Goal: Task Accomplishment & Management: Complete application form

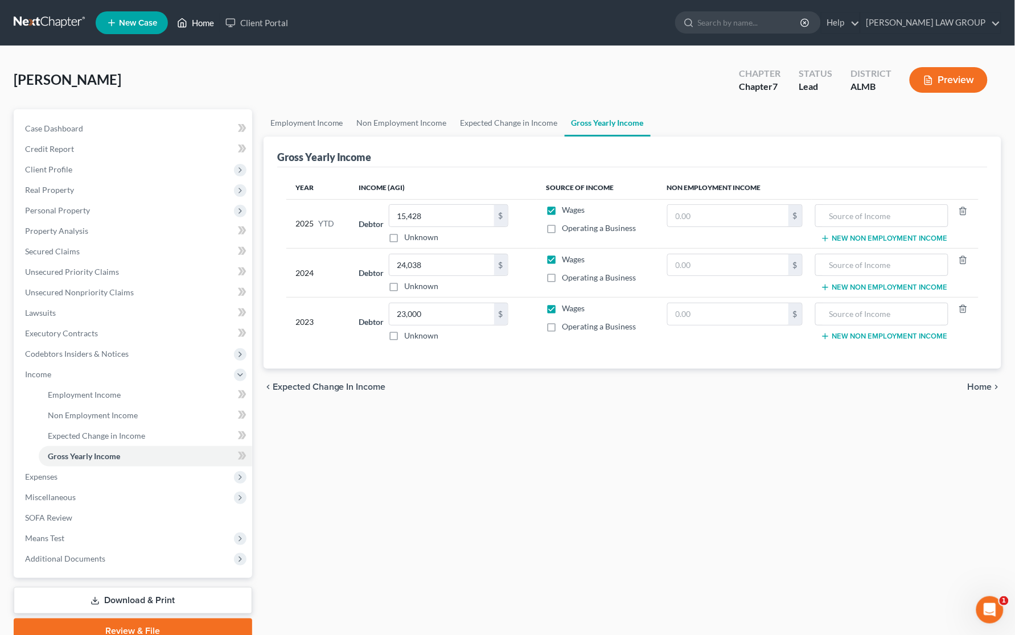
click at [205, 24] on link "Home" at bounding box center [195, 23] width 48 height 20
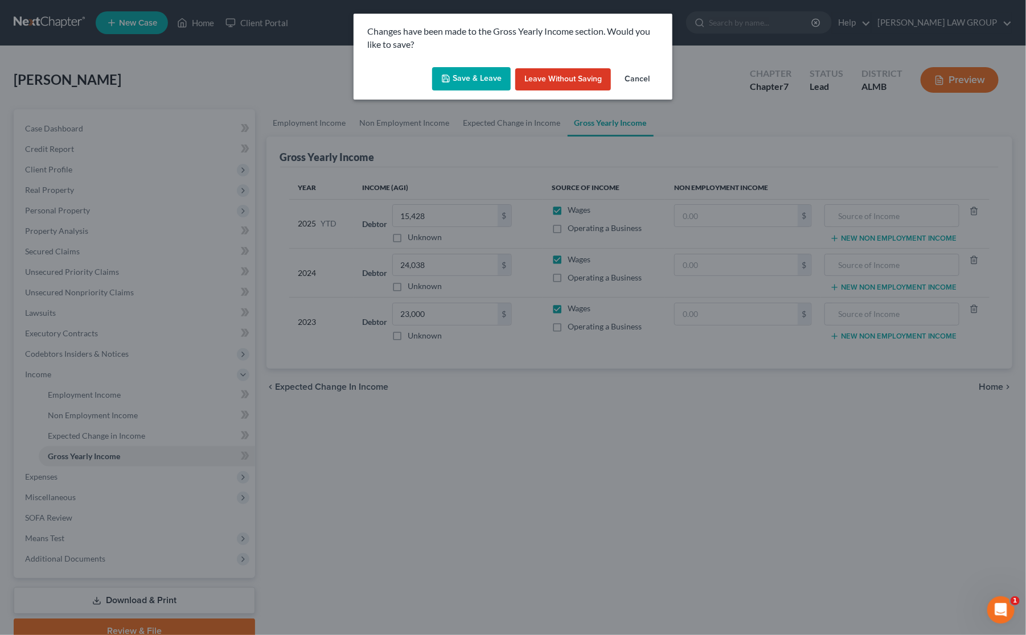
click at [491, 84] on button "Save & Leave" at bounding box center [471, 79] width 79 height 24
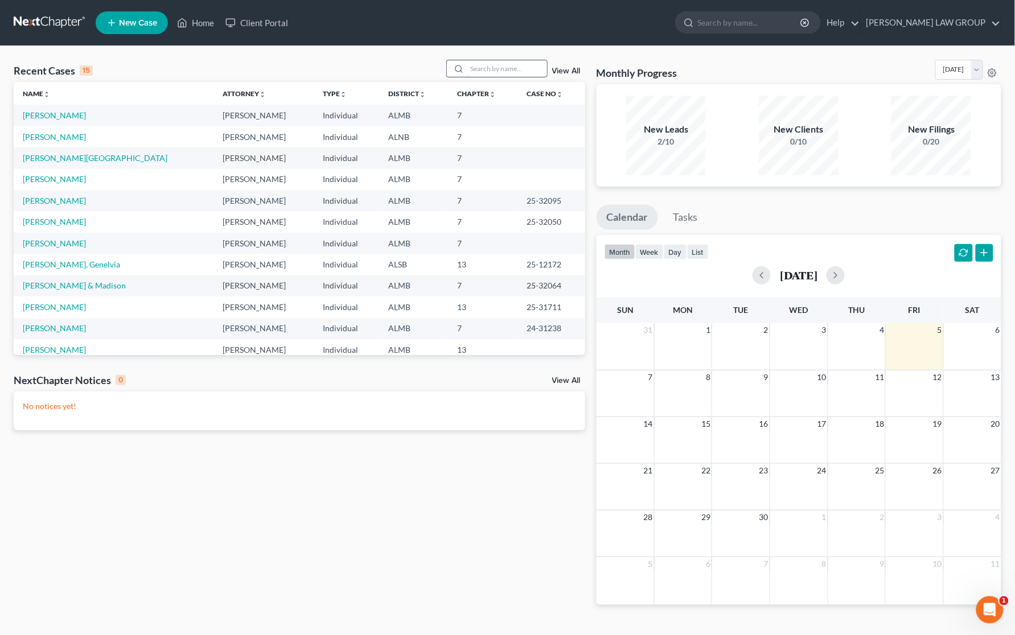
click at [490, 66] on input "search" at bounding box center [507, 68] width 80 height 17
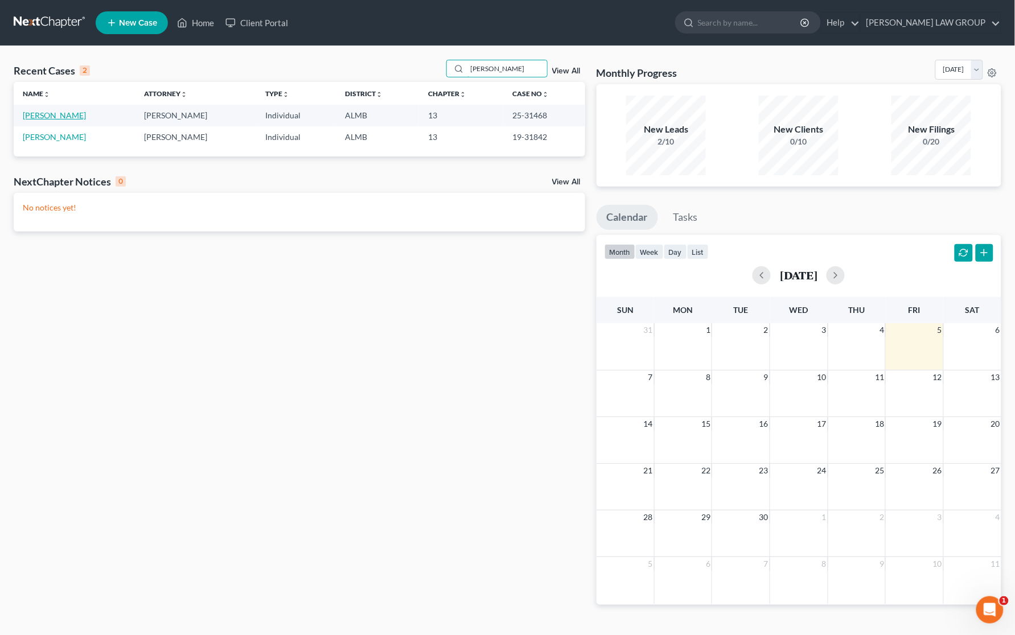
type input "[PERSON_NAME]"
click at [58, 114] on link "[PERSON_NAME]" at bounding box center [54, 115] width 63 height 10
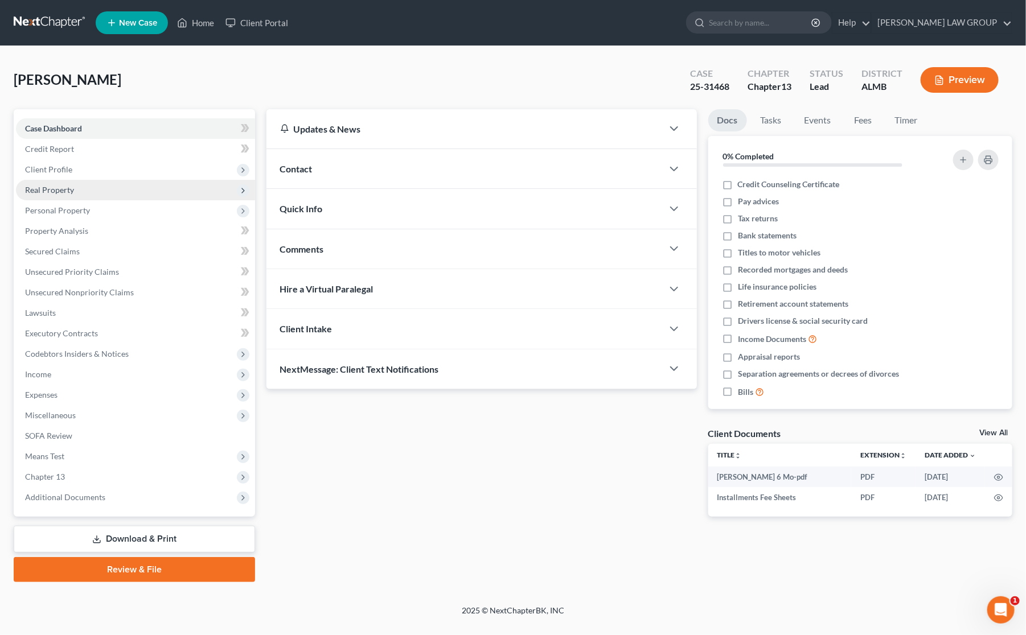
click at [53, 196] on span "Real Property" at bounding box center [135, 190] width 239 height 20
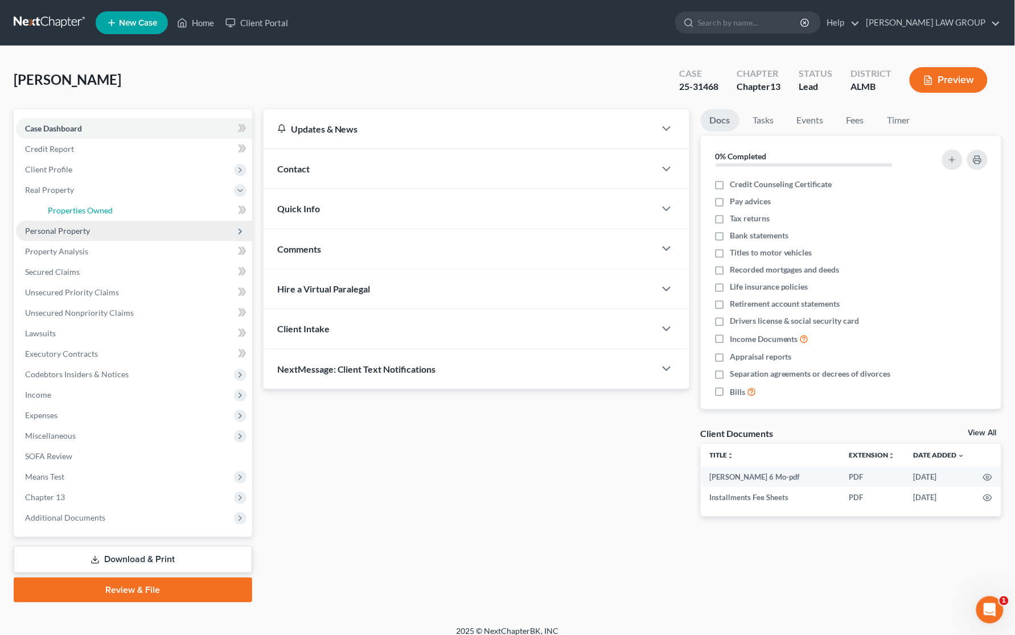
click at [52, 209] on span "Properties Owned" at bounding box center [80, 210] width 65 height 10
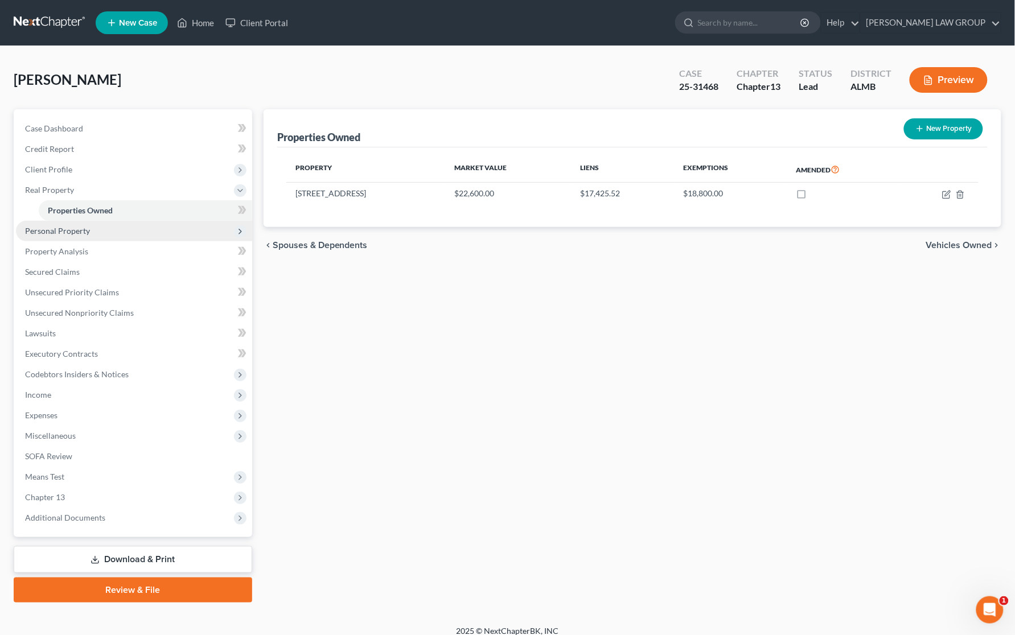
click at [47, 233] on span "Personal Property" at bounding box center [57, 231] width 65 height 10
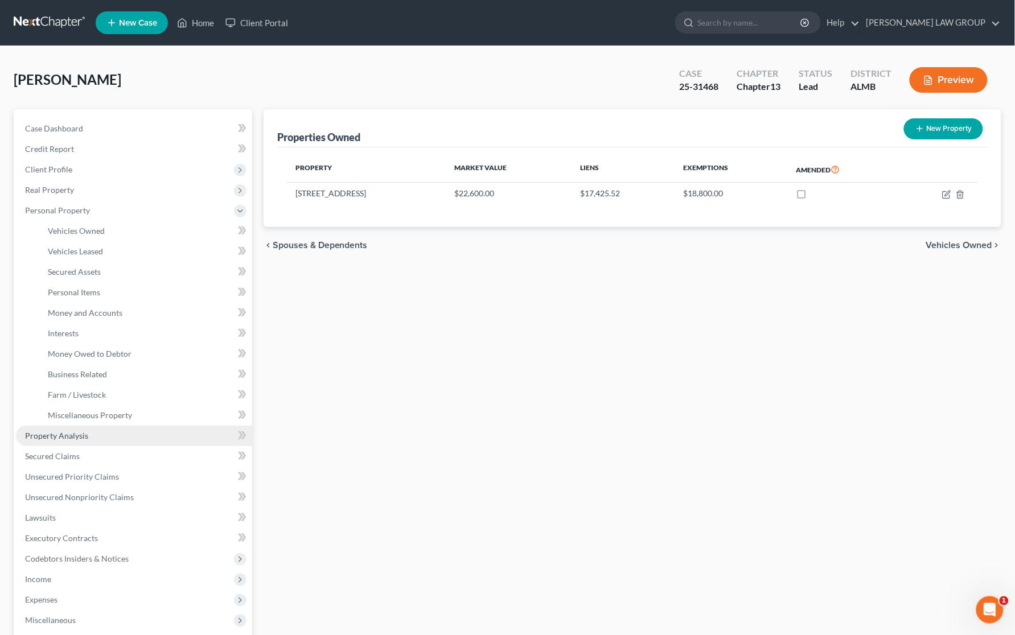
click at [76, 433] on span "Property Analysis" at bounding box center [56, 436] width 63 height 10
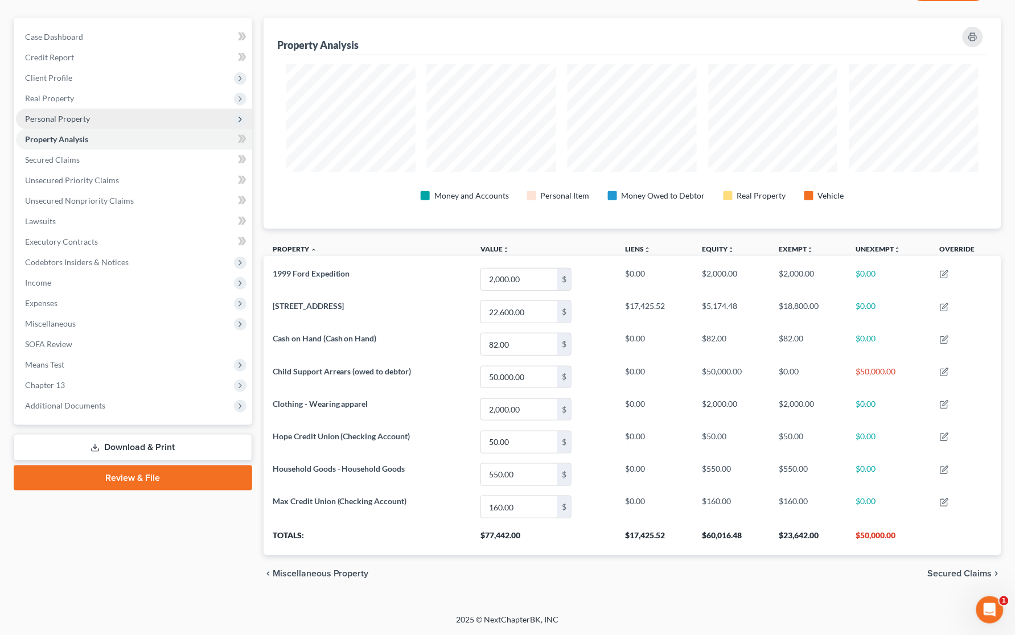
click at [70, 120] on span "Personal Property" at bounding box center [57, 119] width 65 height 10
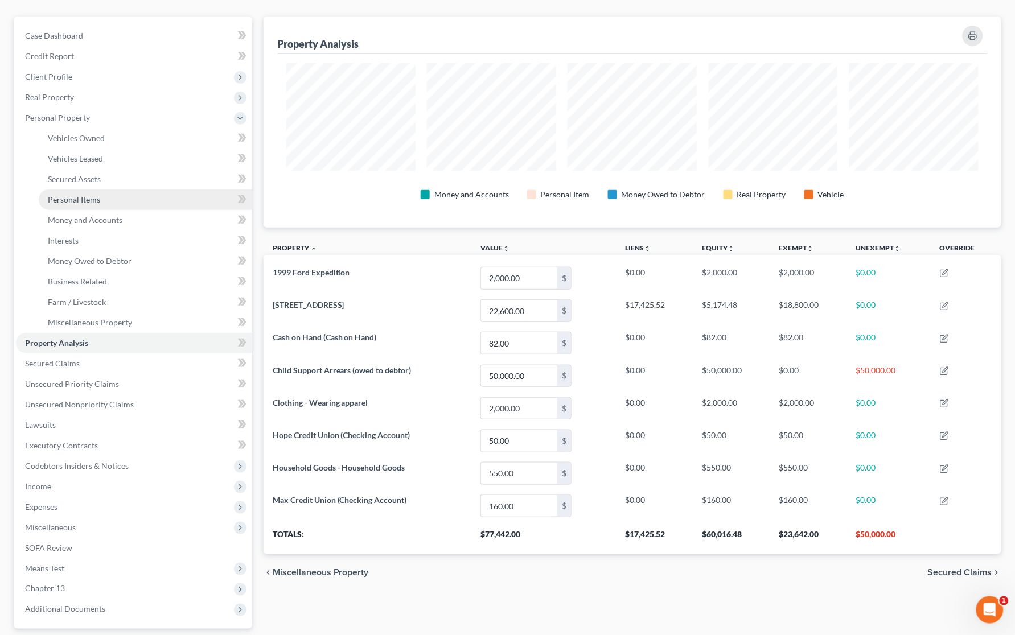
click at [75, 200] on span "Personal Items" at bounding box center [74, 200] width 52 height 10
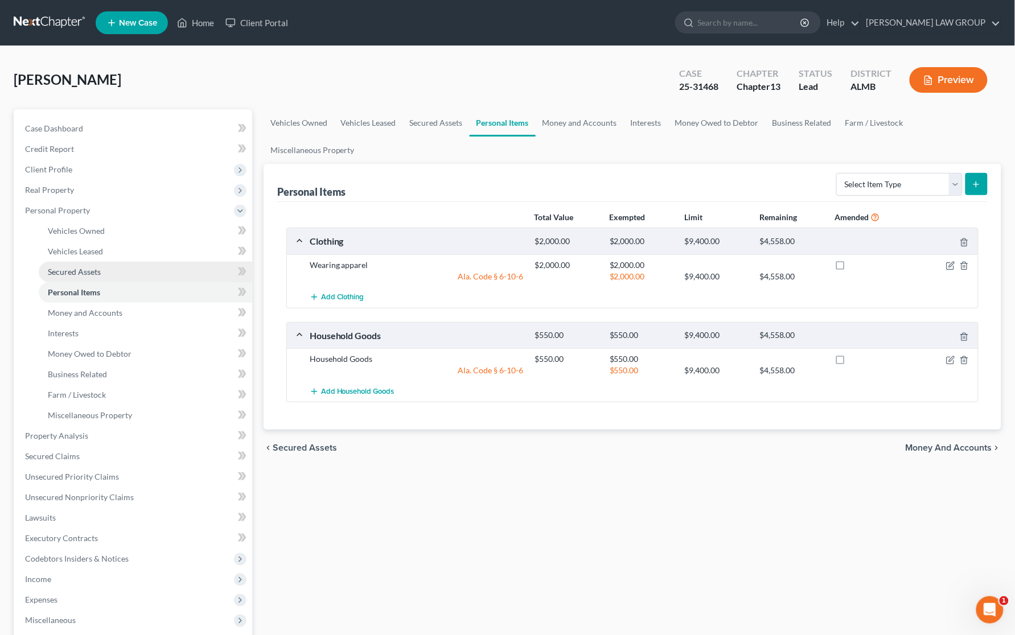
click at [98, 273] on span "Secured Assets" at bounding box center [74, 272] width 53 height 10
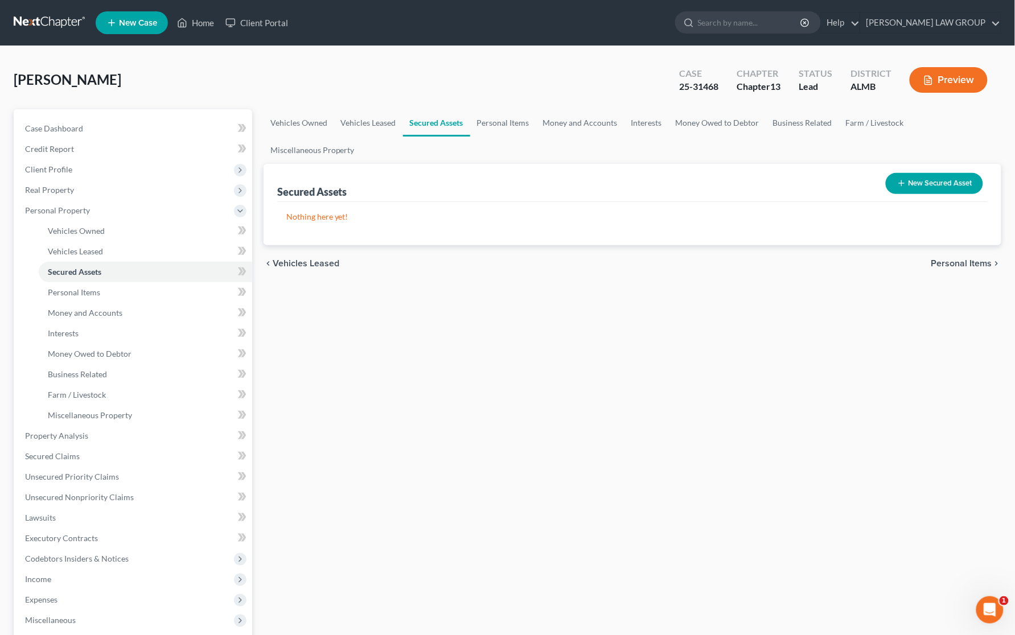
click at [915, 188] on button "New Secured Asset" at bounding box center [934, 183] width 97 height 21
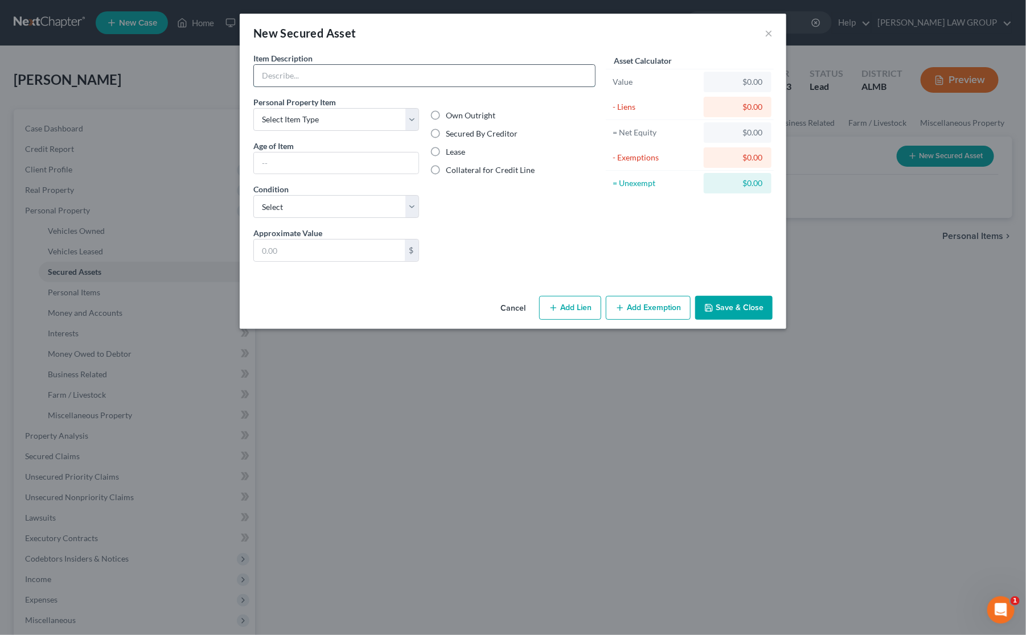
click at [442, 71] on input "text" at bounding box center [424, 76] width 341 height 22
type input "Shed and Personal Items, Collateral for First Heritage"
click at [360, 120] on select "Select Item Type Clothing Collectibles Of Value Electronics Firearms Household …" at bounding box center [336, 119] width 166 height 23
select select "other"
click at [253, 108] on select "Select Item Type Clothing Collectibles Of Value Electronics Firearms Household …" at bounding box center [336, 119] width 166 height 23
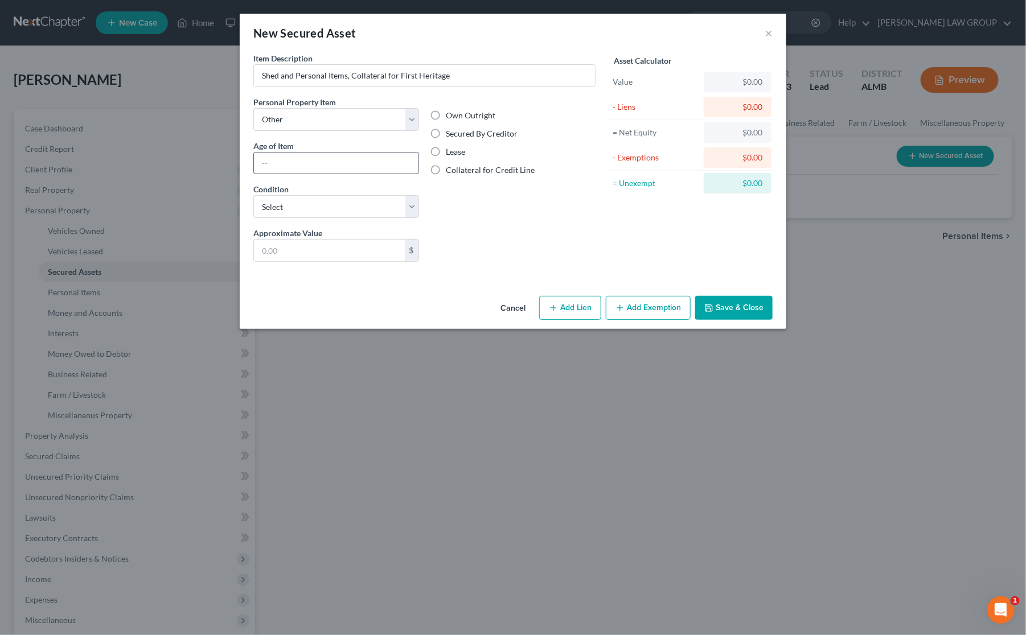
click at [314, 163] on input "text" at bounding box center [336, 164] width 165 height 22
click at [313, 207] on select "Select Excellent Very Good Good Fair Poor" at bounding box center [336, 206] width 166 height 23
click at [488, 254] on div "Liens Select" at bounding box center [513, 244] width 177 height 35
click at [356, 251] on input "text" at bounding box center [329, 251] width 151 height 22
type input "4,399.04"
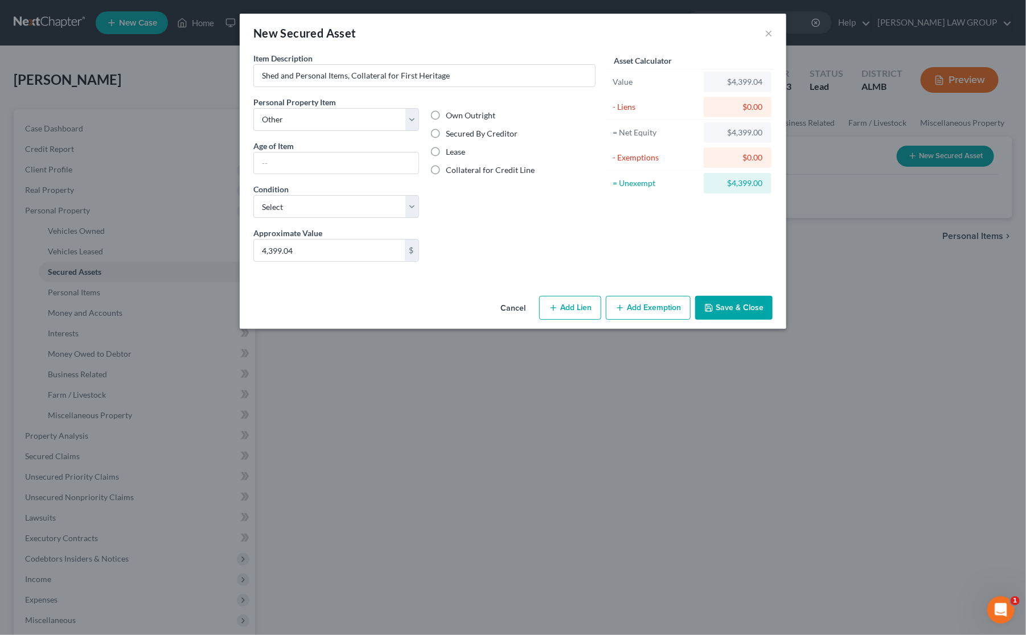
click at [446, 134] on label "Secured By Creditor" at bounding box center [482, 133] width 72 height 11
click at [451, 134] on input "Secured By Creditor" at bounding box center [454, 131] width 7 height 7
radio input "true"
click at [749, 309] on button "Save & Close" at bounding box center [733, 308] width 77 height 24
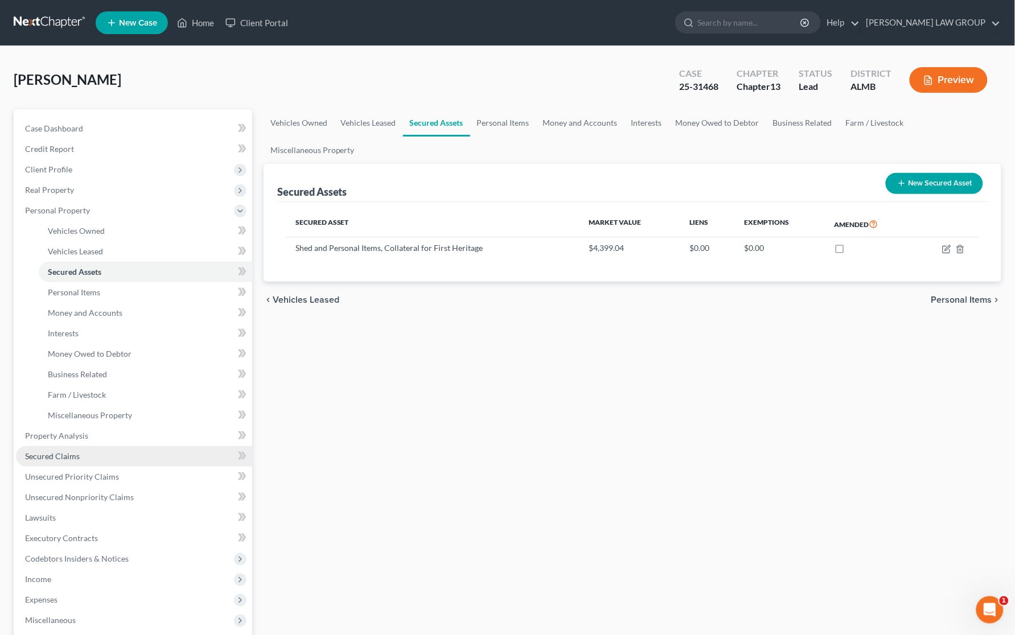
click at [49, 451] on span "Secured Claims" at bounding box center [52, 456] width 55 height 10
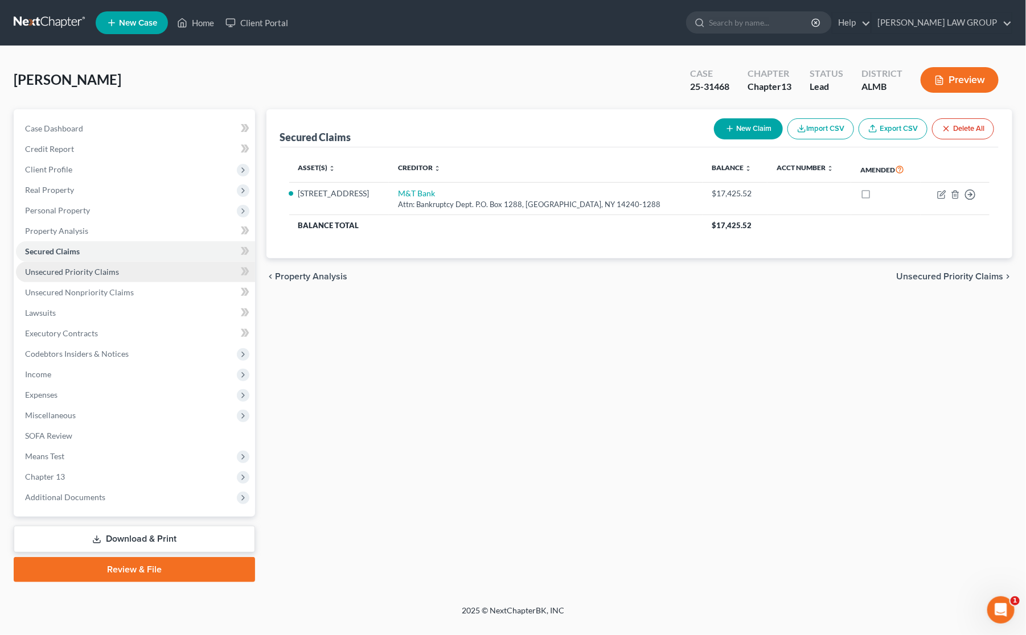
click at [72, 277] on link "Unsecured Priority Claims" at bounding box center [135, 272] width 239 height 20
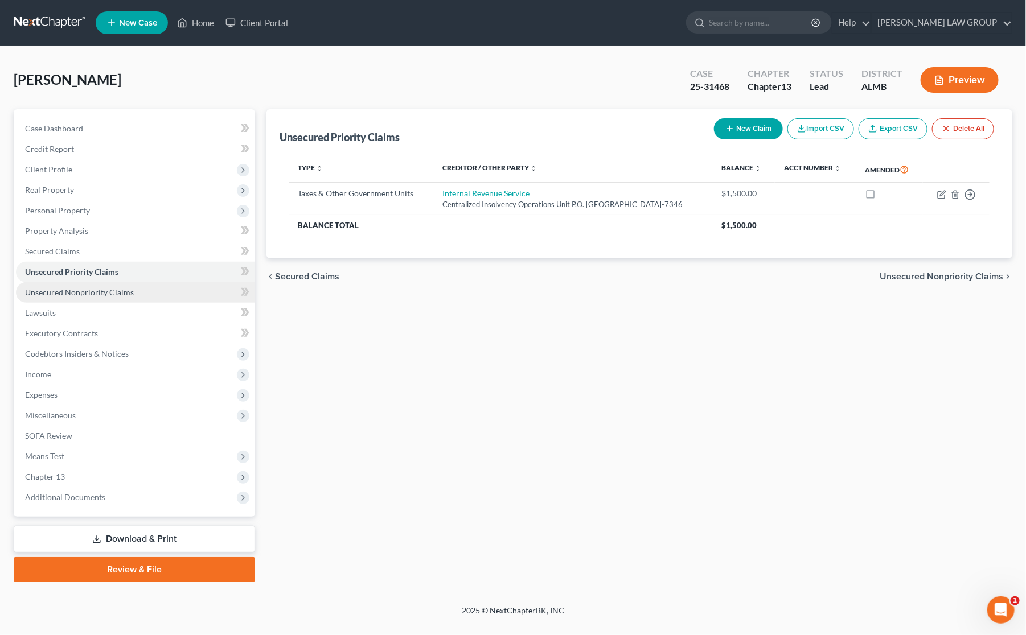
click at [72, 291] on span "Unsecured Nonpriority Claims" at bounding box center [79, 292] width 109 height 10
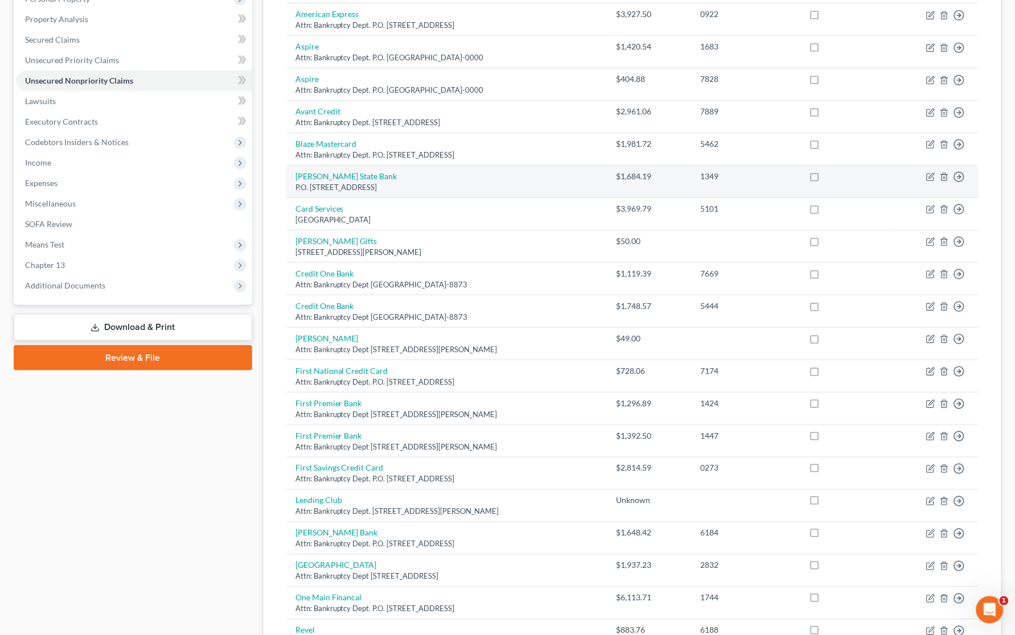
scroll to position [213, 0]
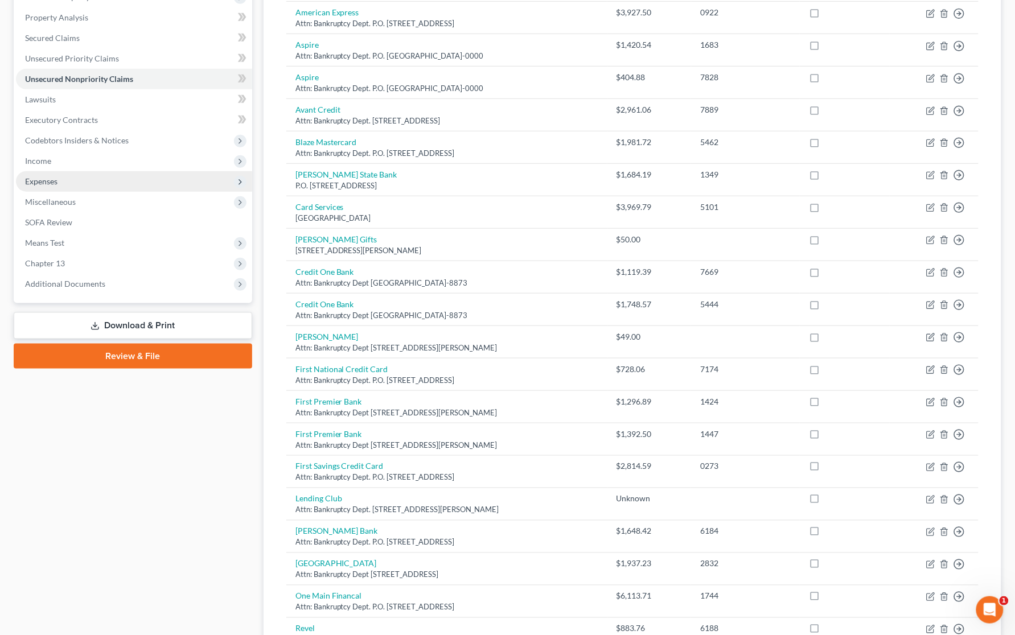
click at [175, 328] on link "Download & Print" at bounding box center [133, 326] width 239 height 27
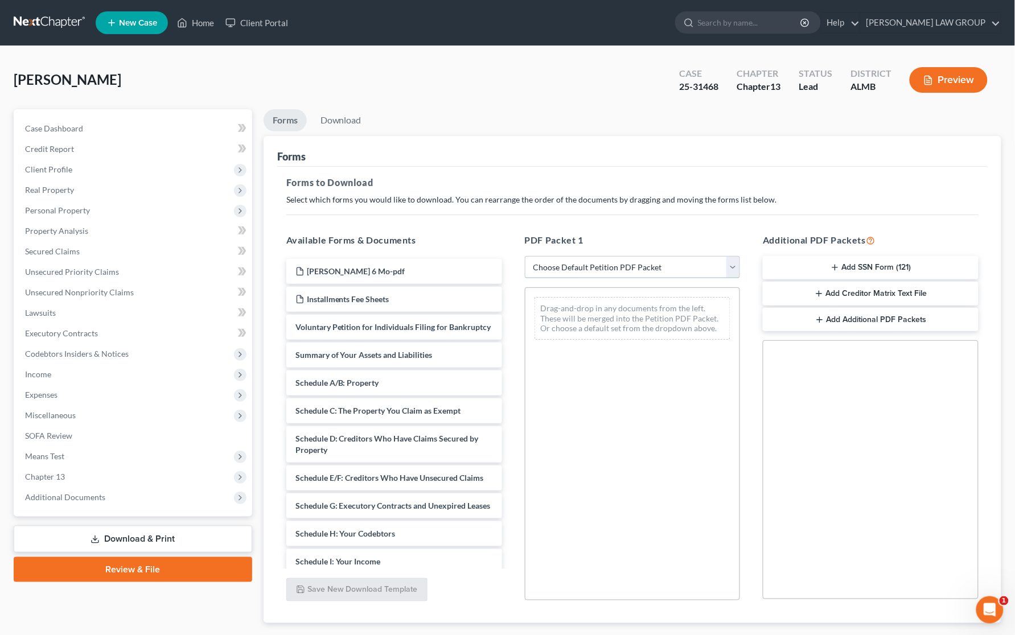
click at [633, 263] on select "Choose Default Petition PDF Packet Complete Bankruptcy Petition (all forms and …" at bounding box center [633, 267] width 216 height 23
select select "2"
click at [525, 256] on select "Choose Default Petition PDF Packet Complete Bankruptcy Petition (all forms and …" at bounding box center [633, 267] width 216 height 23
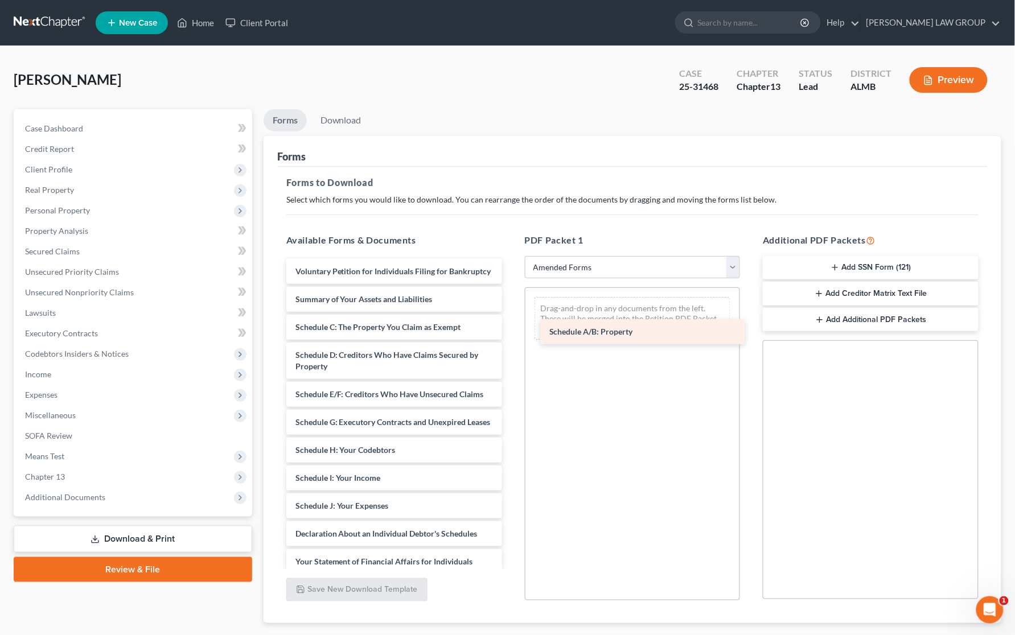
drag, startPoint x: 364, startPoint y: 339, endPoint x: 618, endPoint y: 333, distance: 253.9
click at [511, 333] on div "Schedule A/B: Property Voluntary Petition for Individuals Filing for Bankruptcy…" at bounding box center [394, 498] width 234 height 478
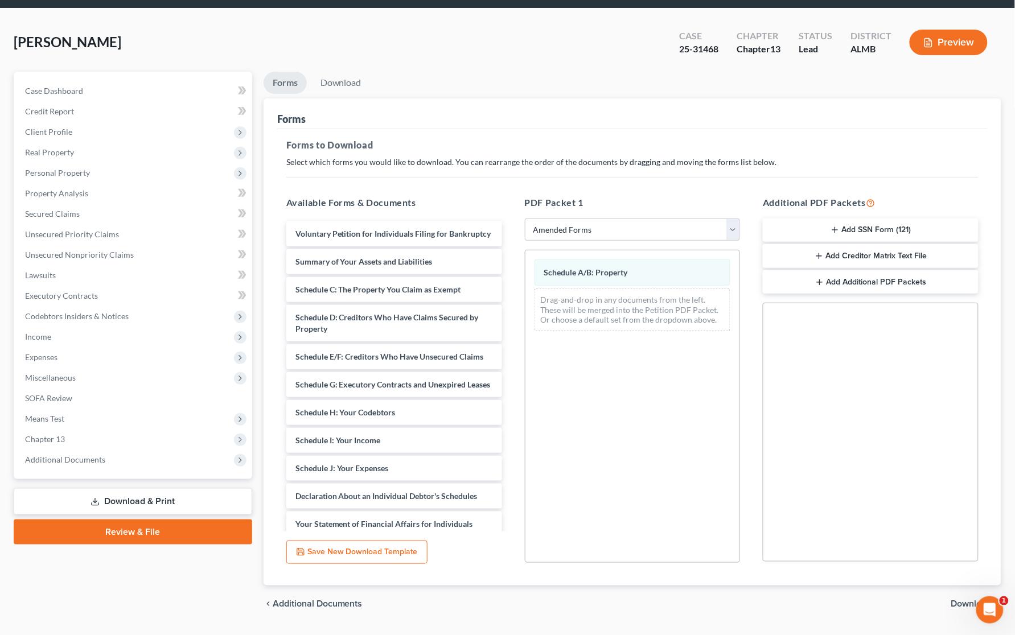
scroll to position [67, 0]
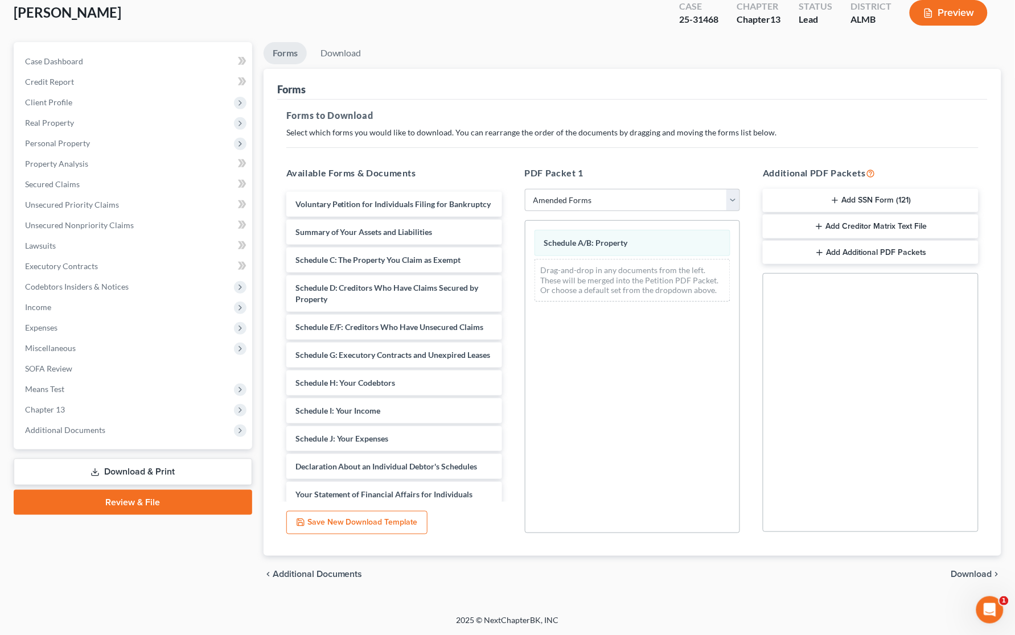
click at [963, 570] on span "Download" at bounding box center [971, 574] width 41 height 9
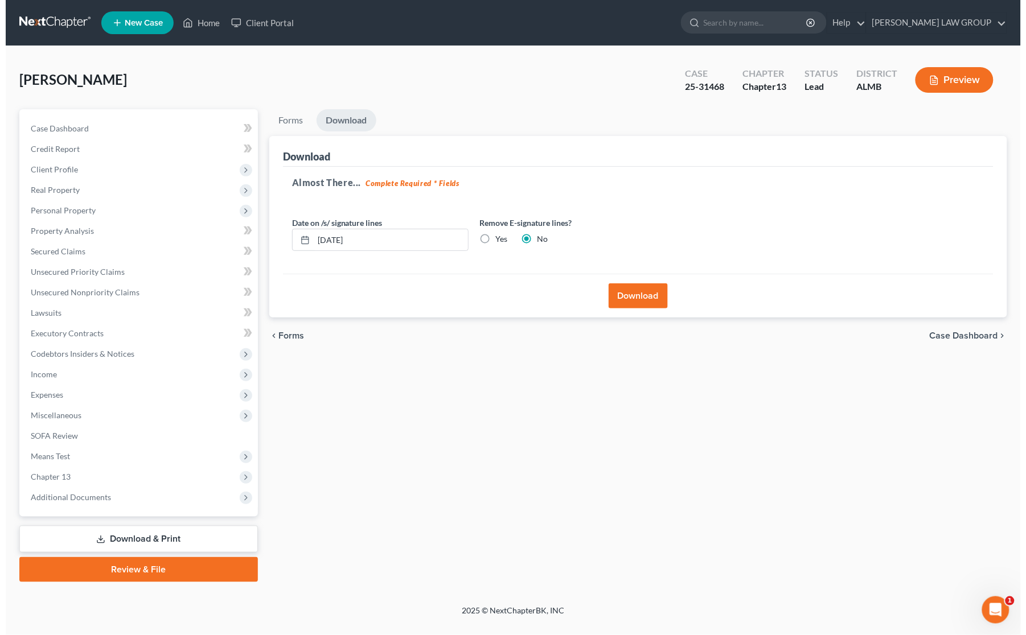
scroll to position [0, 0]
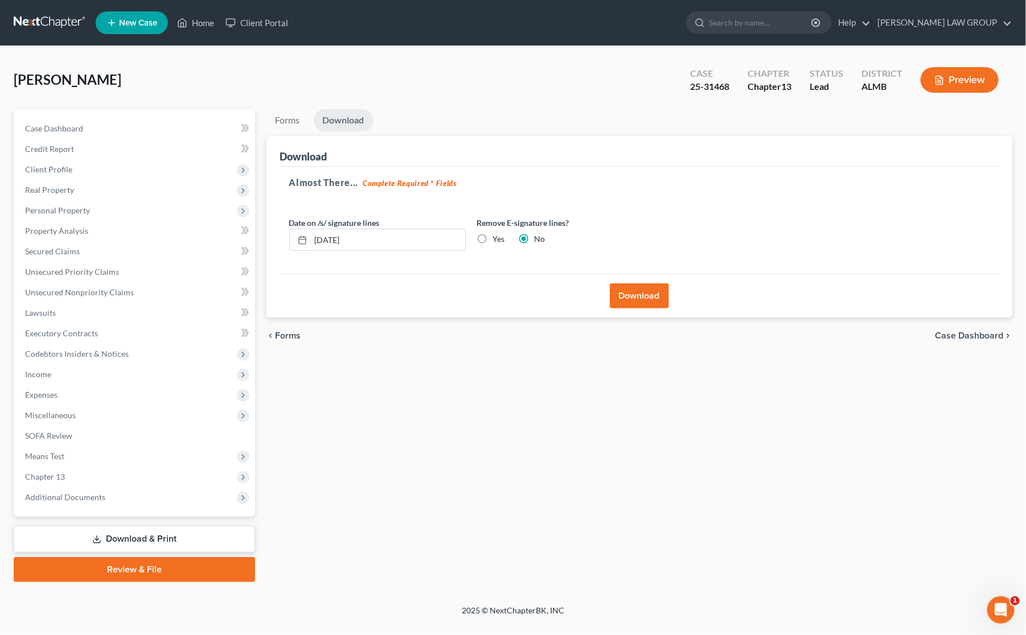
click at [639, 289] on button "Download" at bounding box center [639, 295] width 59 height 25
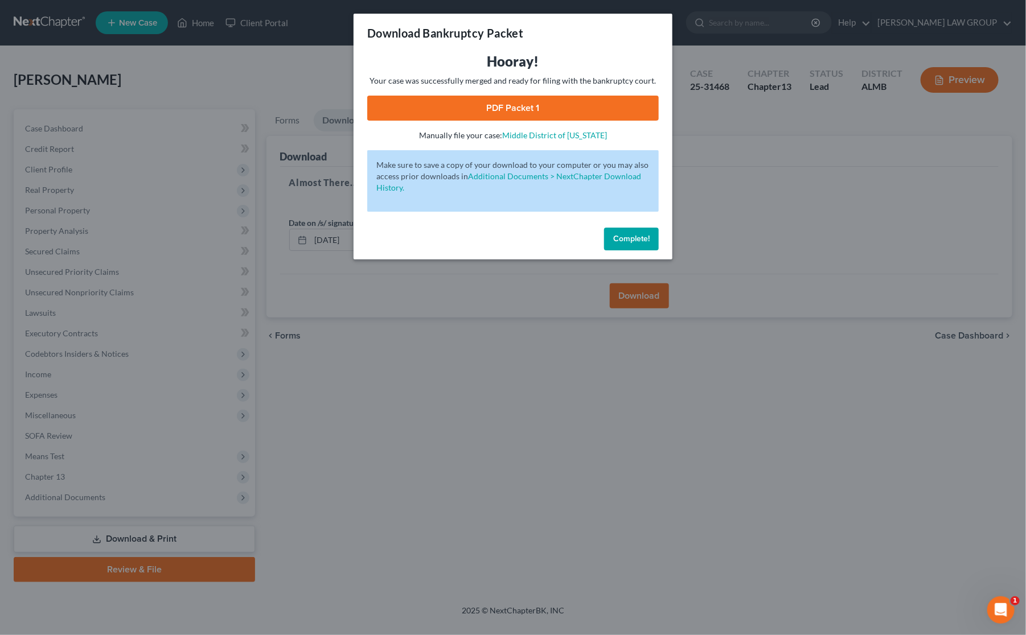
click at [466, 103] on link "PDF Packet 1" at bounding box center [512, 108] width 291 height 25
click at [787, 203] on div "Download Bankruptcy Packet Hooray! Your case was successfully merged and ready …" at bounding box center [513, 317] width 1026 height 635
